Goal: Task Accomplishment & Management: Use online tool/utility

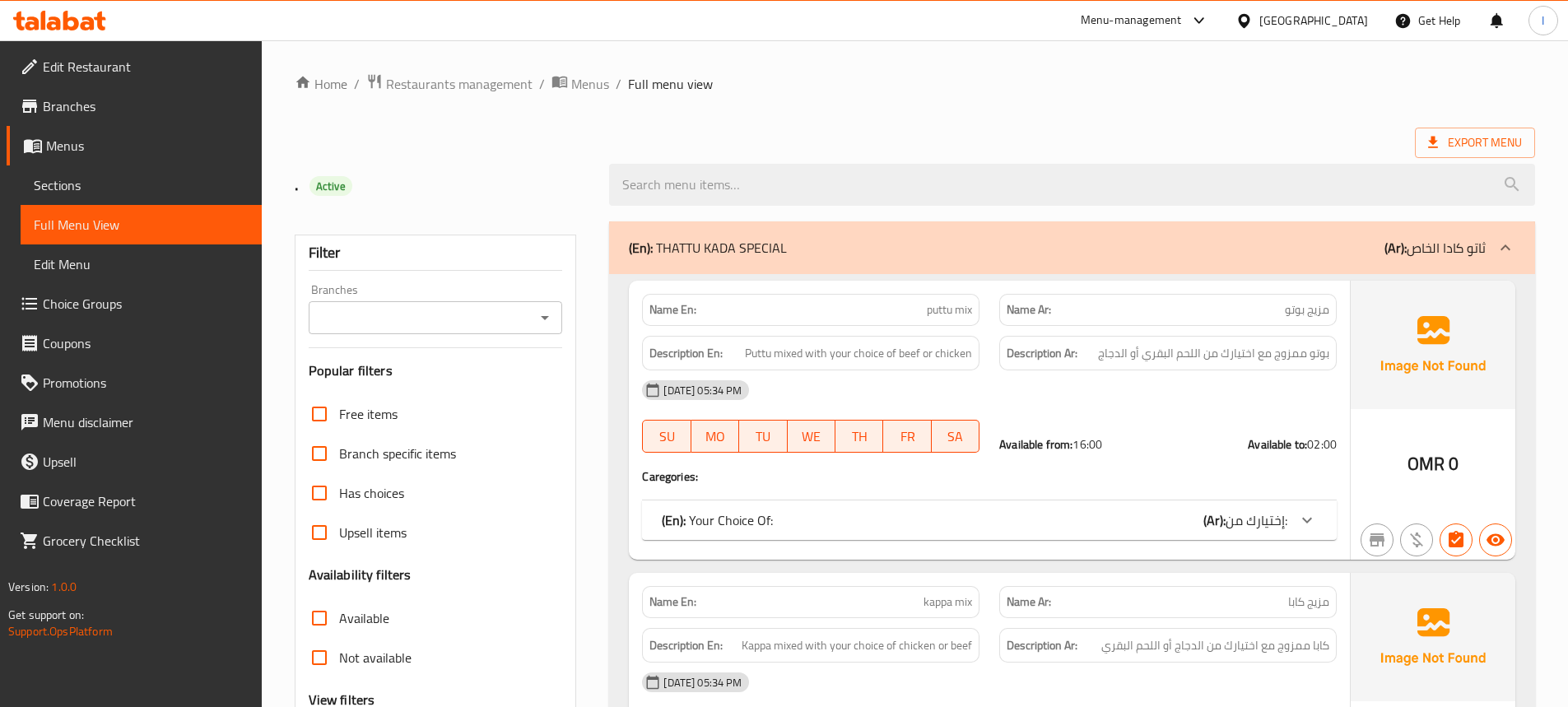
click at [1347, 20] on div "[GEOGRAPHIC_DATA]" at bounding box center [1314, 21] width 108 height 18
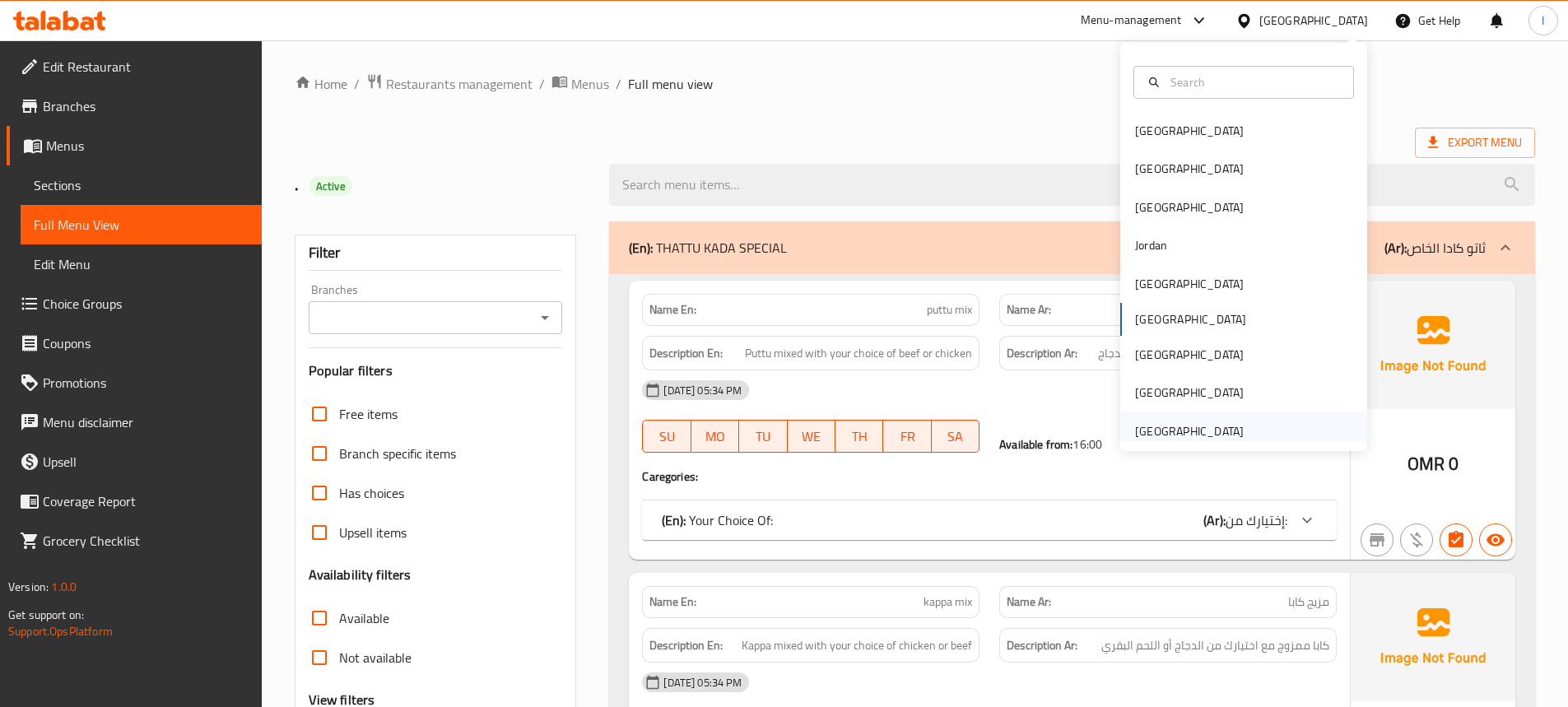
click at [1179, 430] on div "[GEOGRAPHIC_DATA]" at bounding box center [1189, 431] width 108 height 18
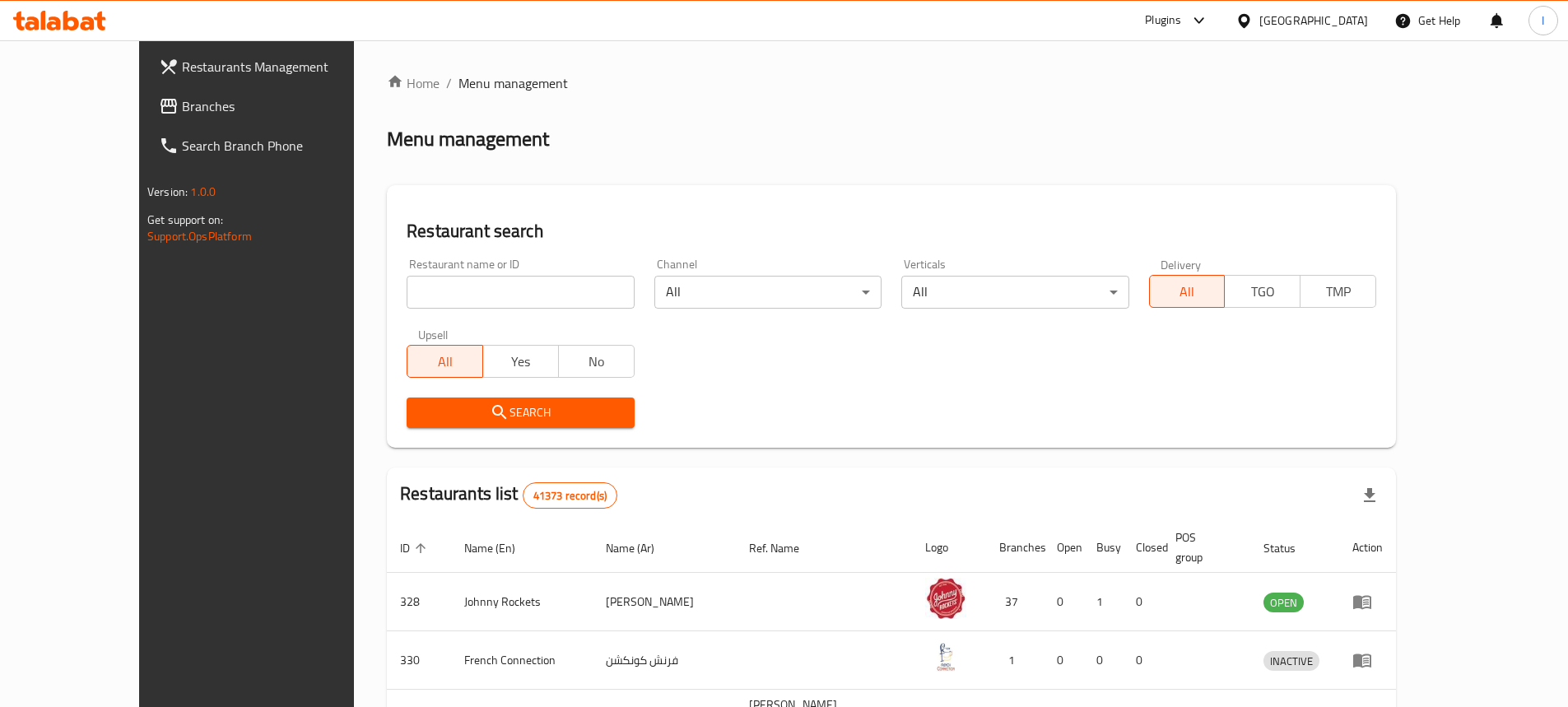
click at [1197, 14] on icon at bounding box center [1199, 21] width 20 height 20
click at [1069, 225] on div "Restaurant-Management" at bounding box center [1043, 226] width 129 height 18
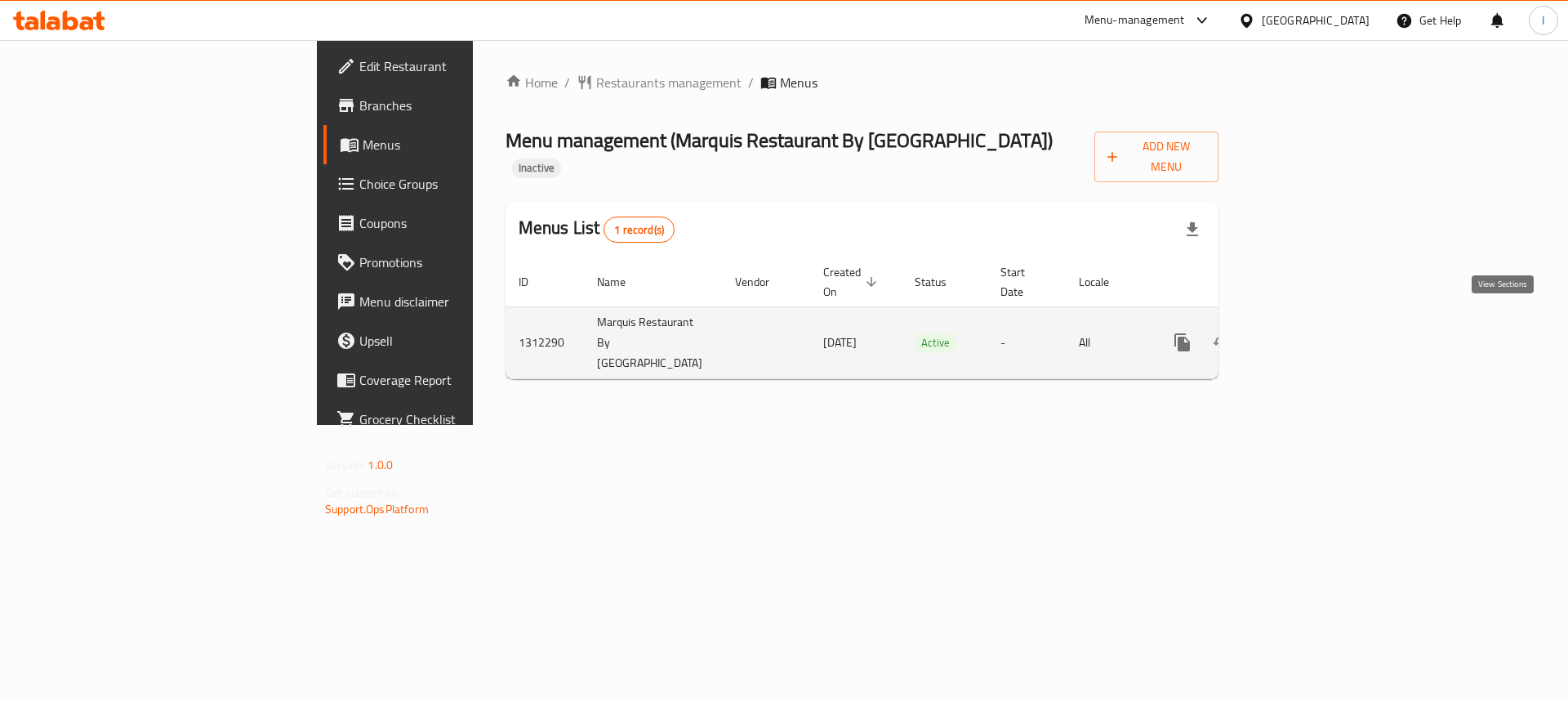
click at [1310, 332] on icon "enhanced table" at bounding box center [1300, 342] width 20 height 20
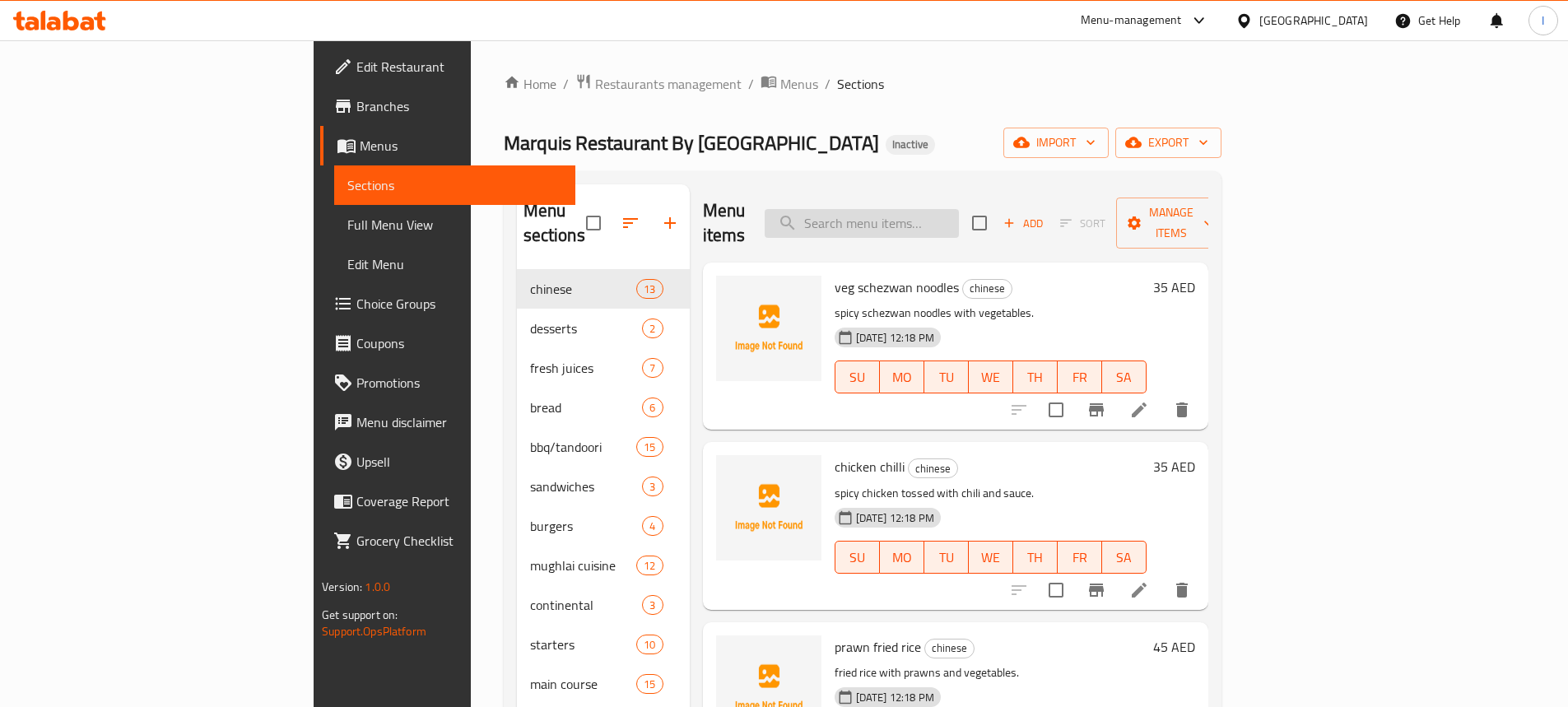
click at [908, 214] on input "search" at bounding box center [862, 223] width 195 height 28
type input "fresh"
drag, startPoint x: 1030, startPoint y: 214, endPoint x: 614, endPoint y: 89, distance: 434.4
click at [504, 164] on div "Home / Restaurants management / Menus / Sections Marquis Restaurant By GSS Aven…" at bounding box center [862, 489] width 717 height 831
click at [356, 104] on span "Branches" at bounding box center [459, 106] width 206 height 20
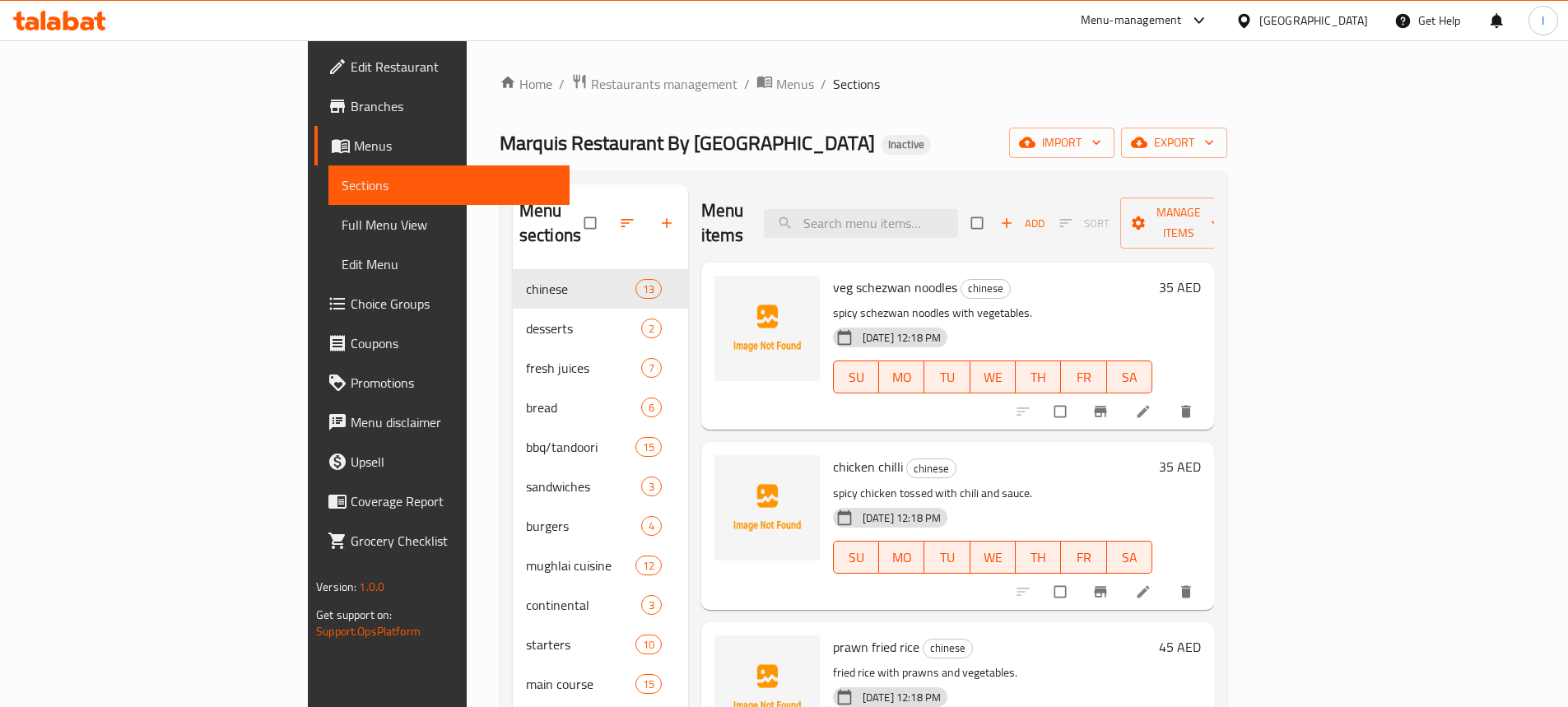
drag, startPoint x: 164, startPoint y: 108, endPoint x: 156, endPoint y: 104, distance: 8.9
click at [350, 107] on span "Branches" at bounding box center [453, 106] width 206 height 20
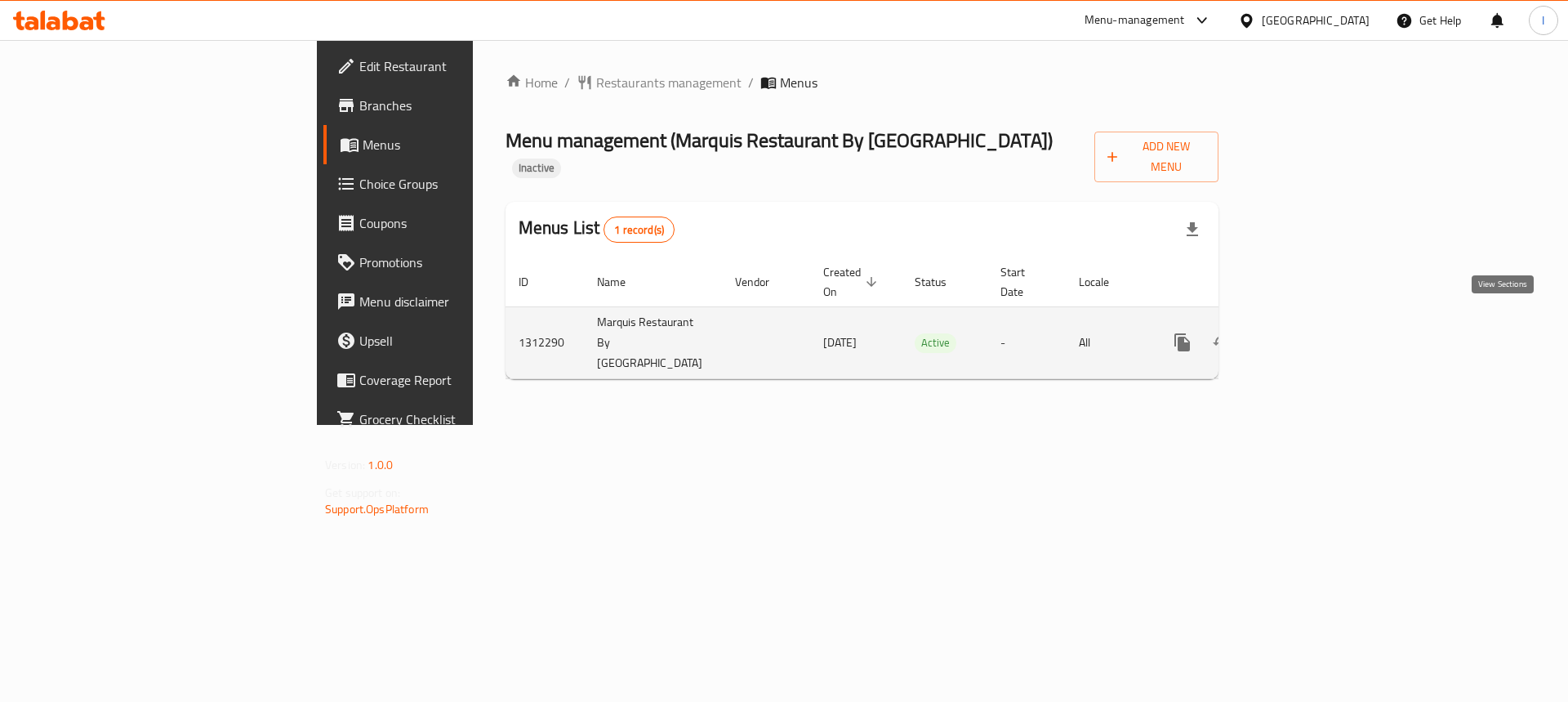
click at [1310, 332] on icon "enhanced table" at bounding box center [1300, 342] width 20 height 20
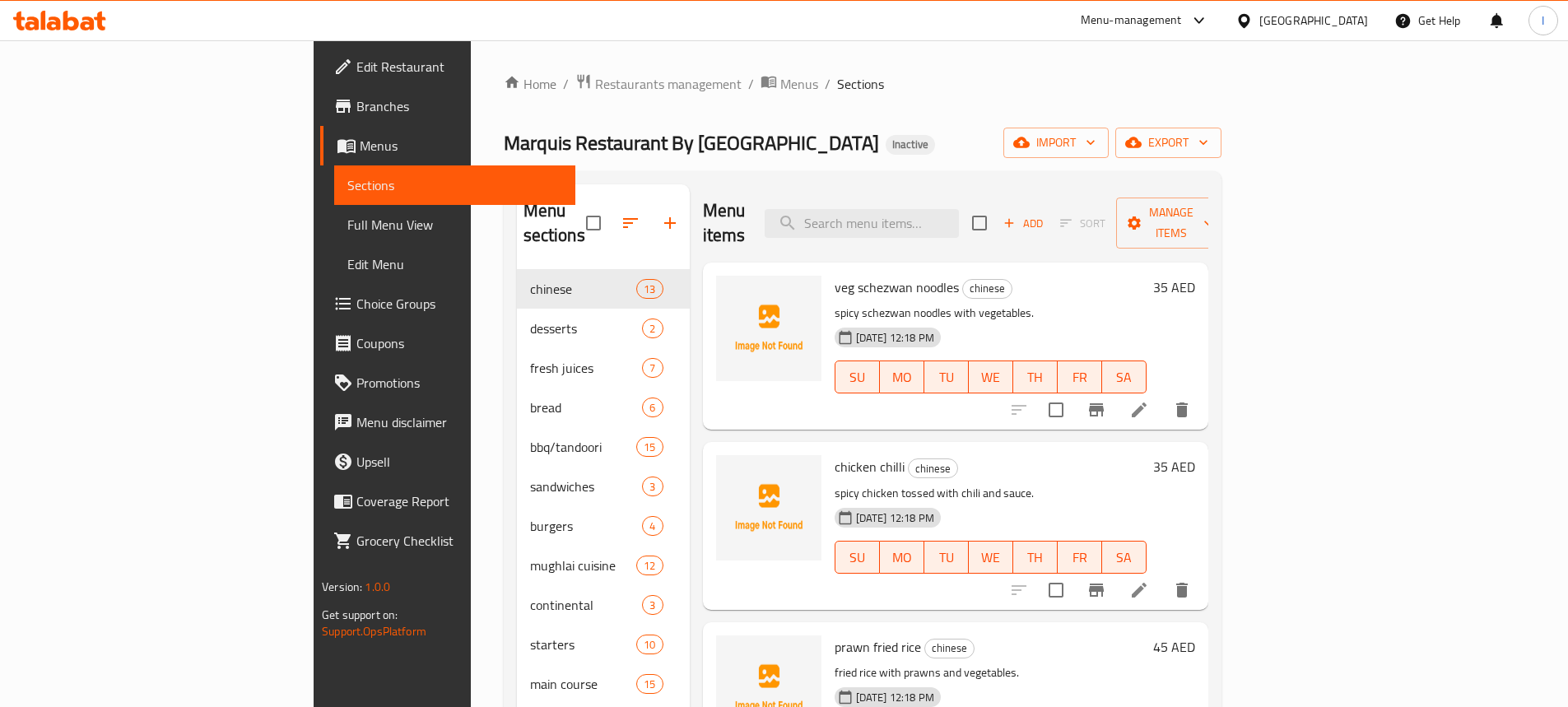
click at [1162, 395] on li at bounding box center [1140, 410] width 46 height 29
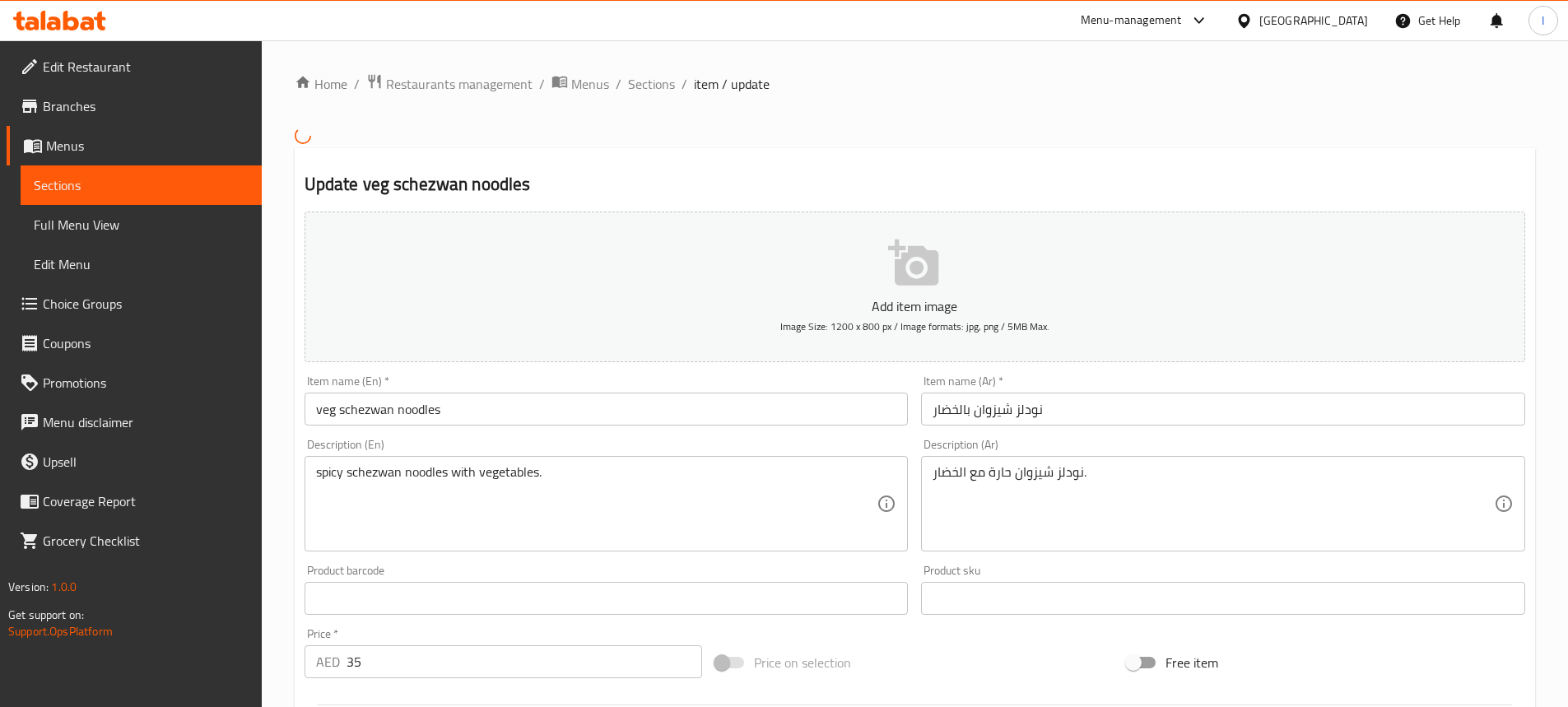
click at [148, 181] on span "Sections" at bounding box center [141, 185] width 215 height 20
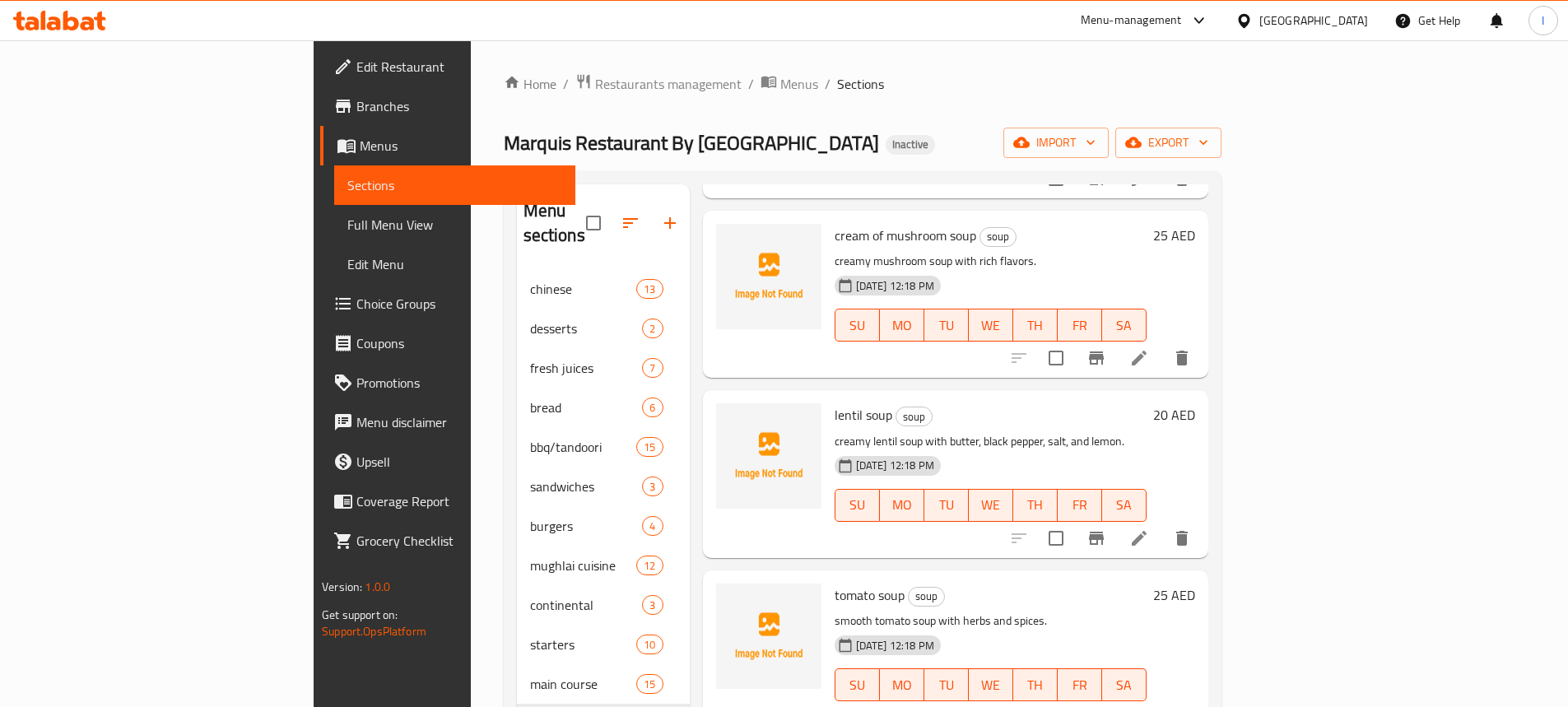
scroll to position [413, 0]
click at [1149, 347] on icon at bounding box center [1140, 357] width 20 height 20
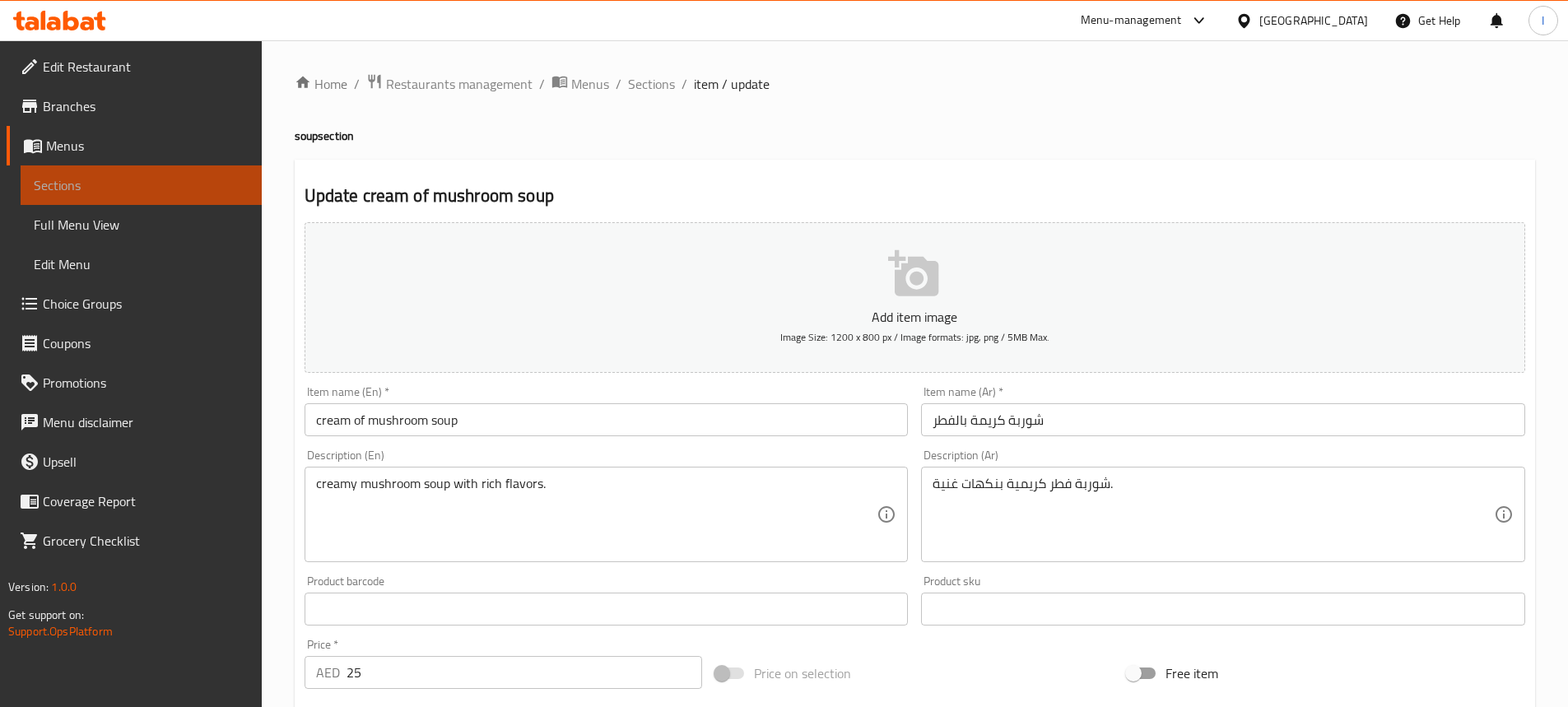
click at [225, 188] on span "Sections" at bounding box center [141, 185] width 215 height 20
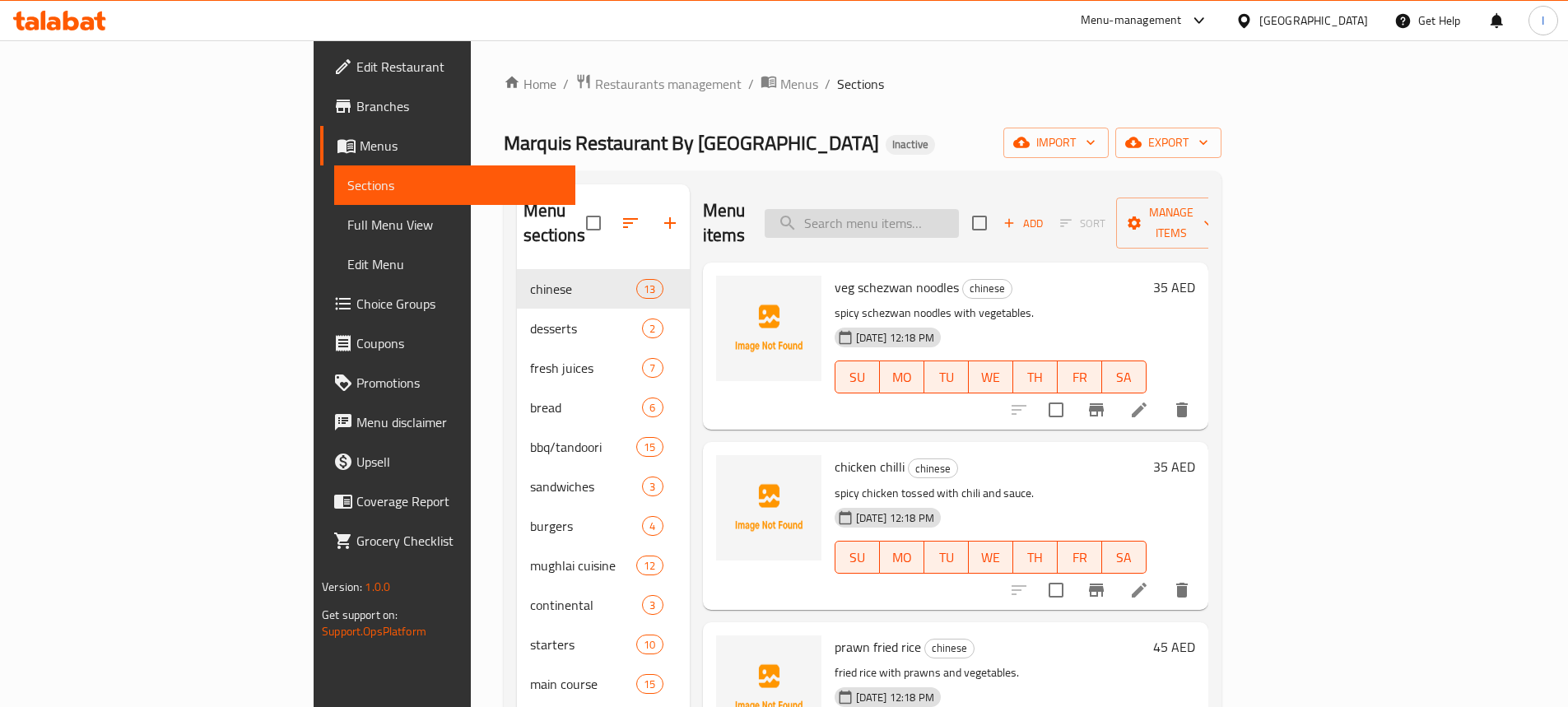
click at [927, 209] on input "search" at bounding box center [862, 223] width 195 height 28
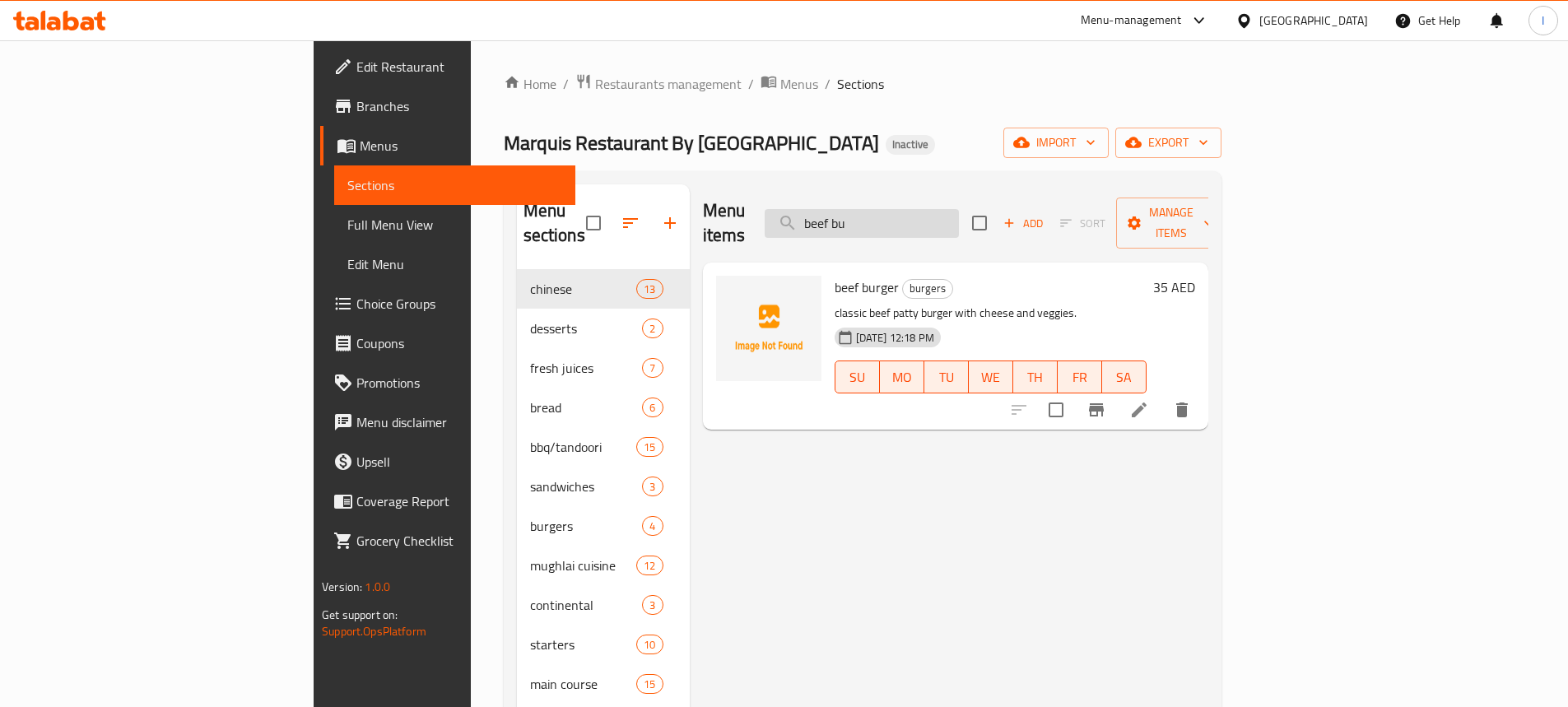
click at [959, 215] on input "beef bu" at bounding box center [862, 223] width 195 height 28
paste input "Fried Chicken & Chips (6 Pcs)"
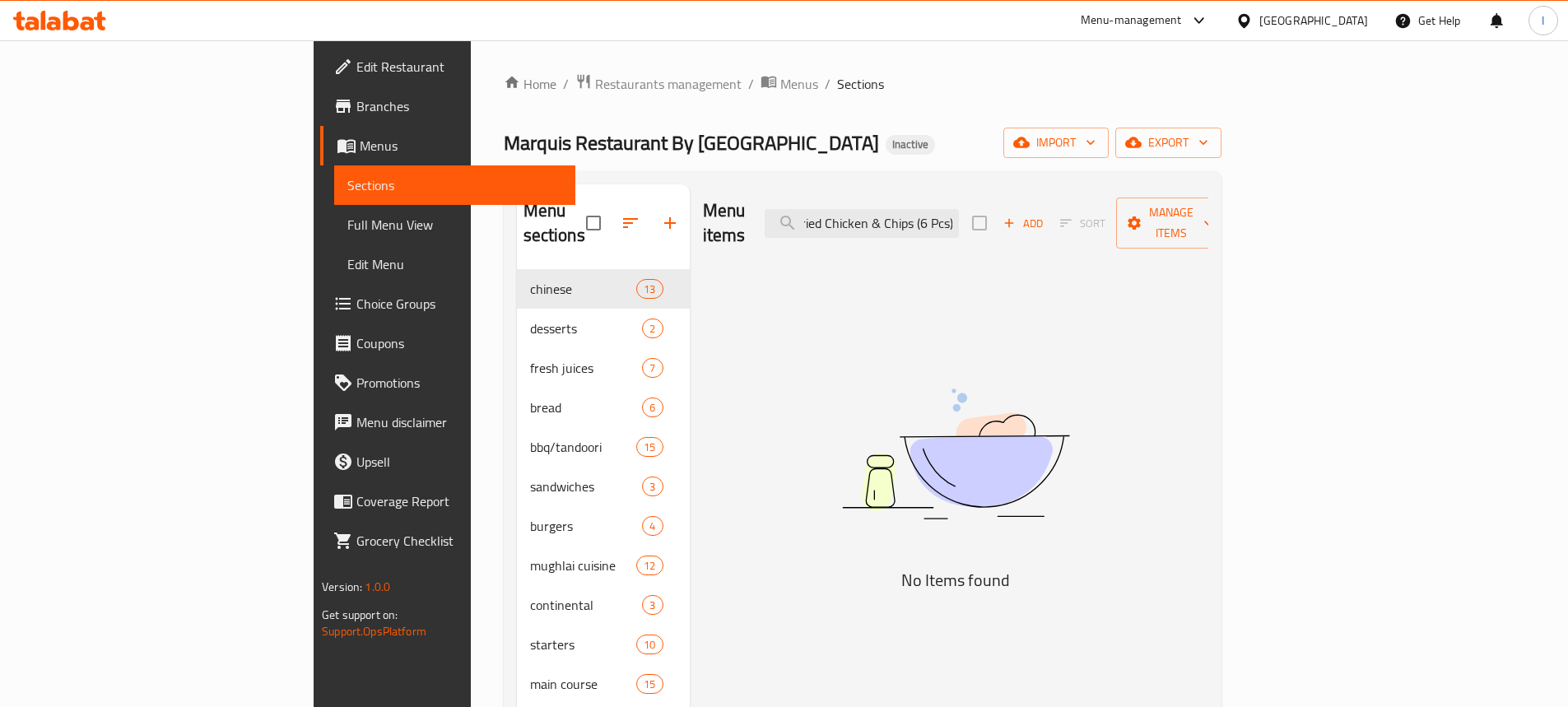
drag, startPoint x: 991, startPoint y: 208, endPoint x: 1354, endPoint y: 231, distance: 363.7
click at [1208, 231] on div "Menu items Fried Chicken & Chips (6 Pcs) Add Sort Manage items" at bounding box center [955, 223] width 506 height 78
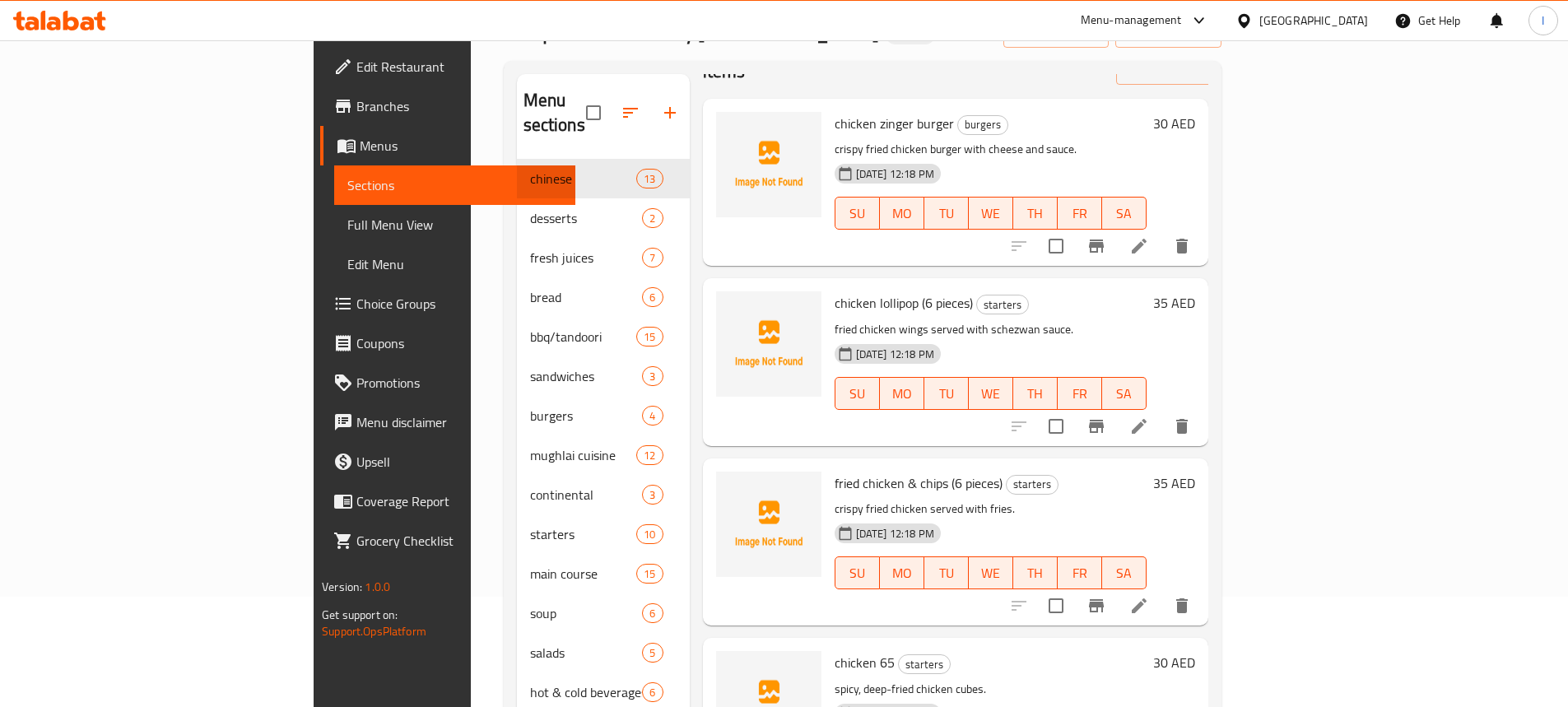
scroll to position [230, 0]
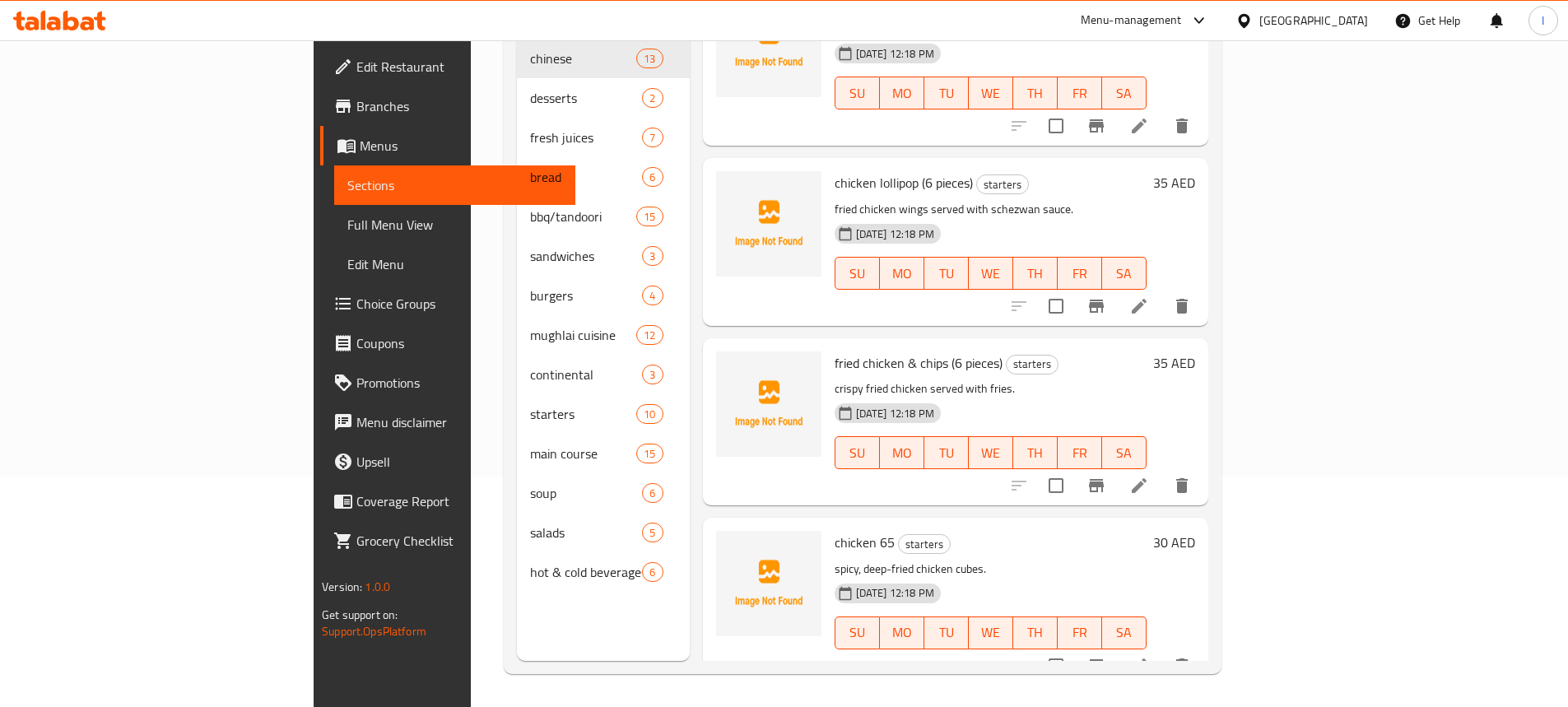
type input "Fried Chicken"
